Goal: Transaction & Acquisition: Purchase product/service

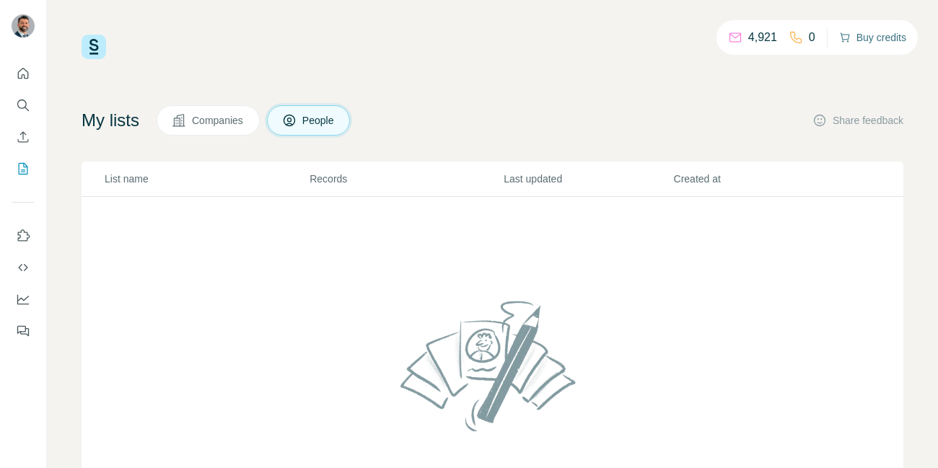
click at [859, 37] on button "Buy credits" at bounding box center [872, 37] width 67 height 20
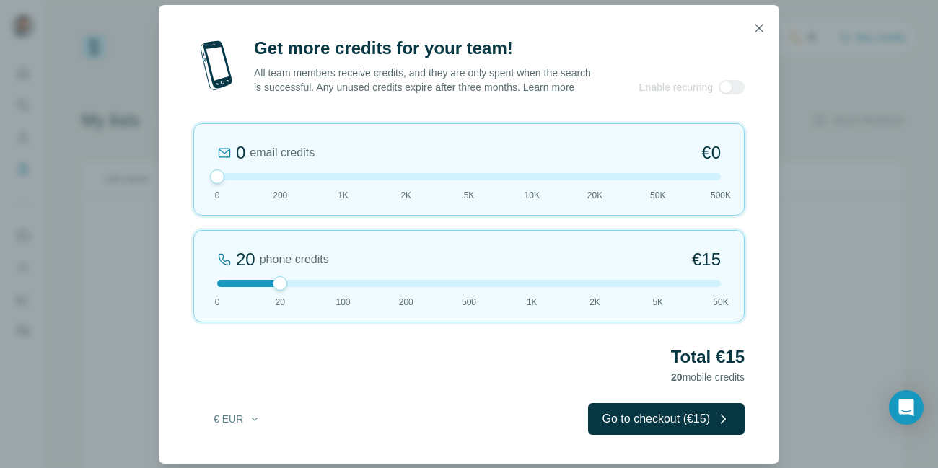
drag, startPoint x: 279, startPoint y: 178, endPoint x: 178, endPoint y: 178, distance: 101.0
click at [179, 178] on div "Get more credits for your team! All team members receive credits, and they are …" at bounding box center [469, 250] width 621 height 427
click at [648, 421] on button "Go to checkout (€15)" at bounding box center [666, 419] width 157 height 32
